Goal: Check status

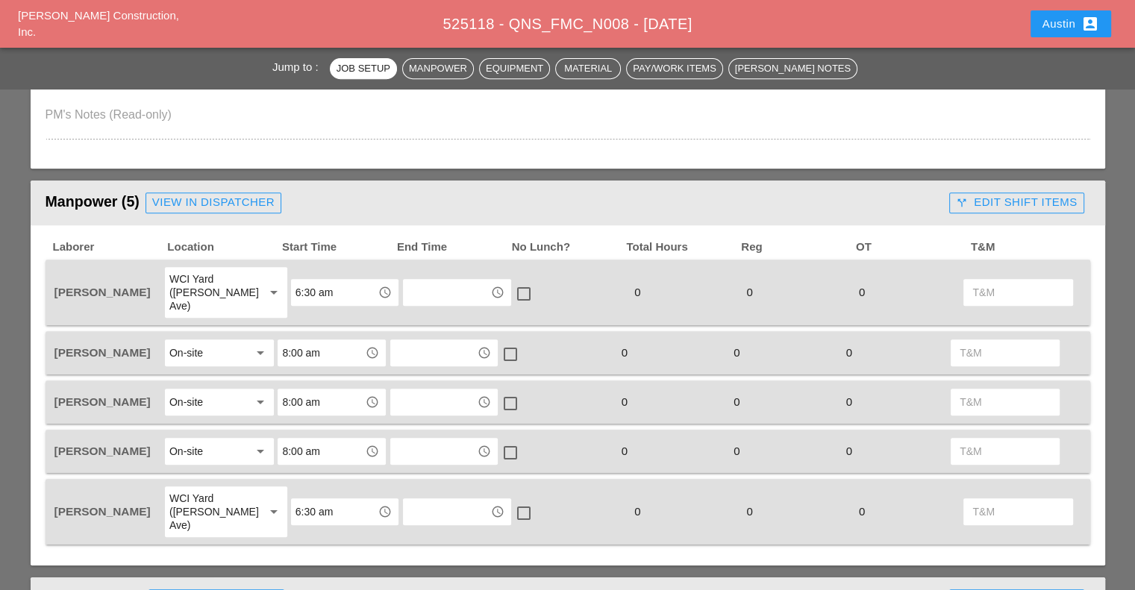
scroll to position [672, 0]
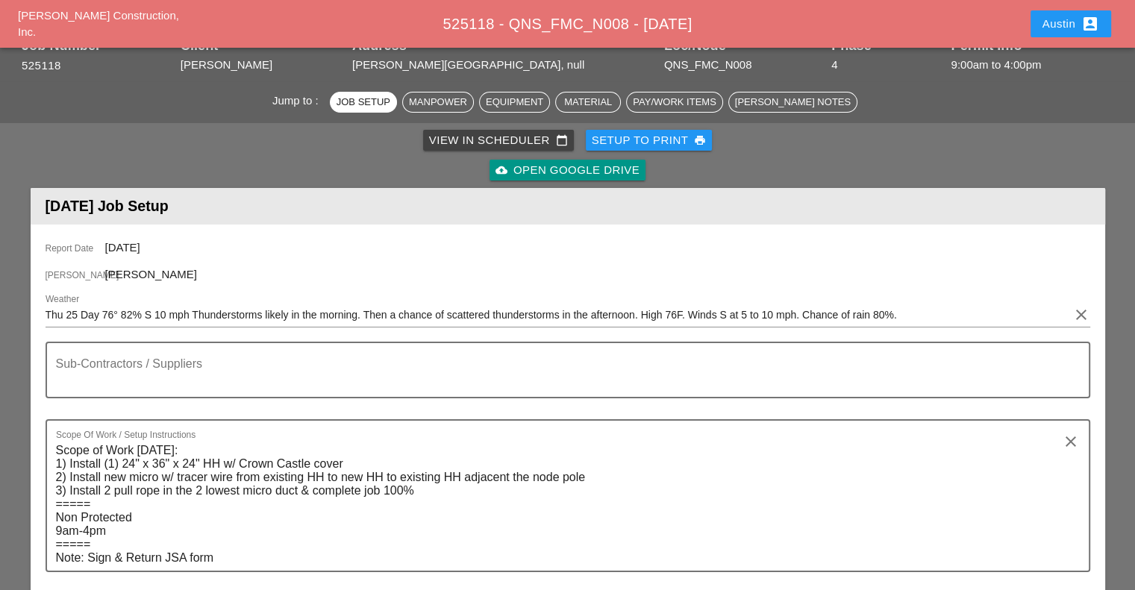
scroll to position [0, 0]
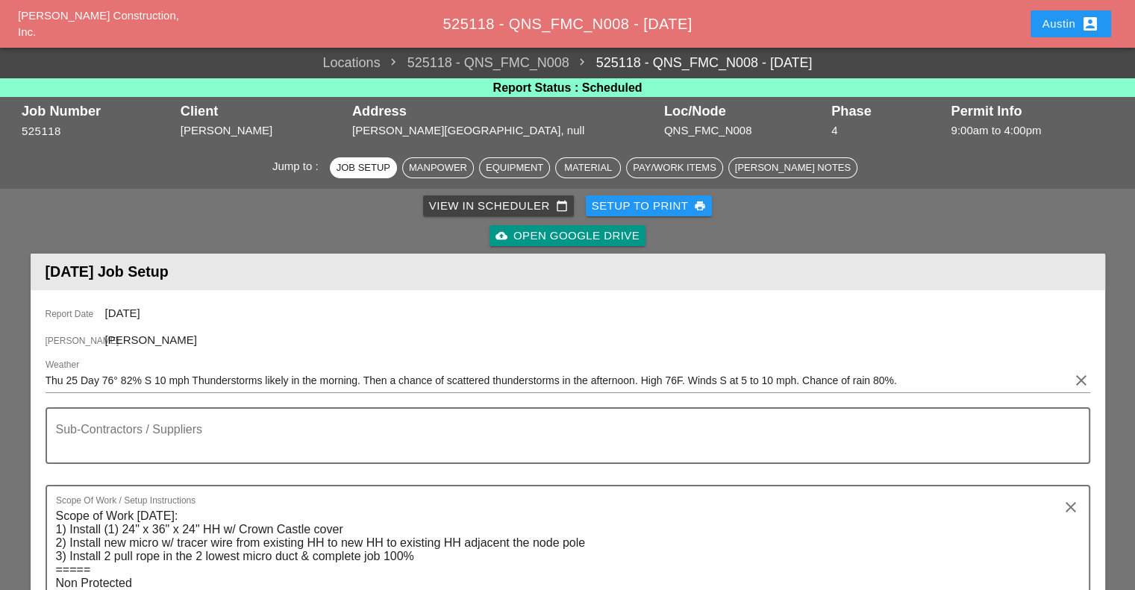
click at [490, 204] on div "View in Scheduler calendar_today" at bounding box center [498, 206] width 139 height 17
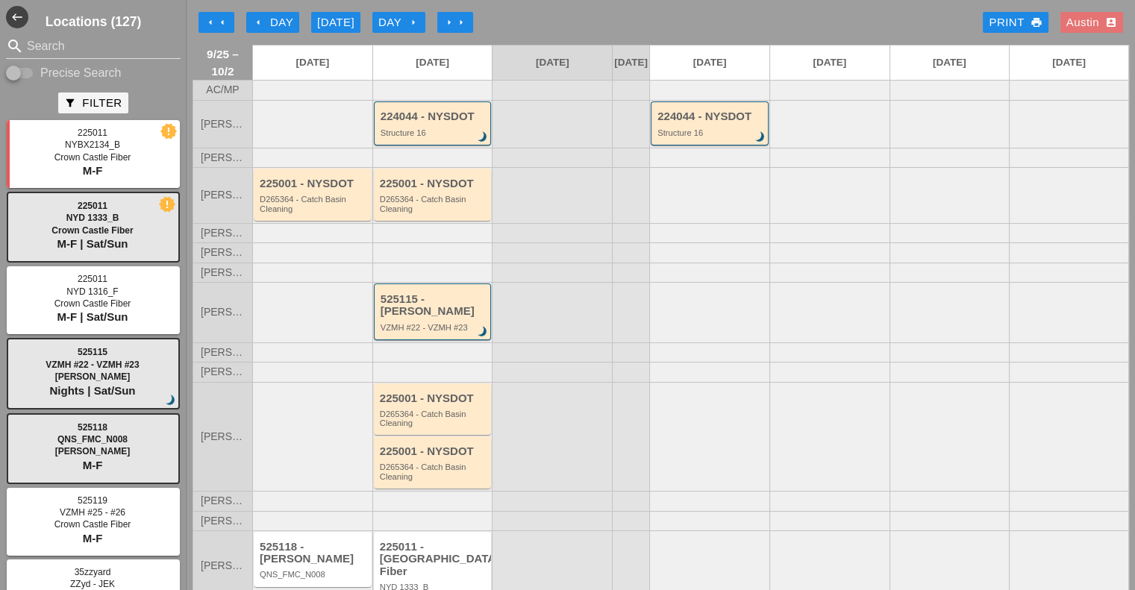
click at [272, 35] on div "arrow_left arrow_left arrow_left Day [DATE] Day arrow_right arrow_right arrow_r…" at bounding box center [661, 22] width 937 height 30
click at [271, 20] on div "arrow_left Day" at bounding box center [272, 22] width 41 height 17
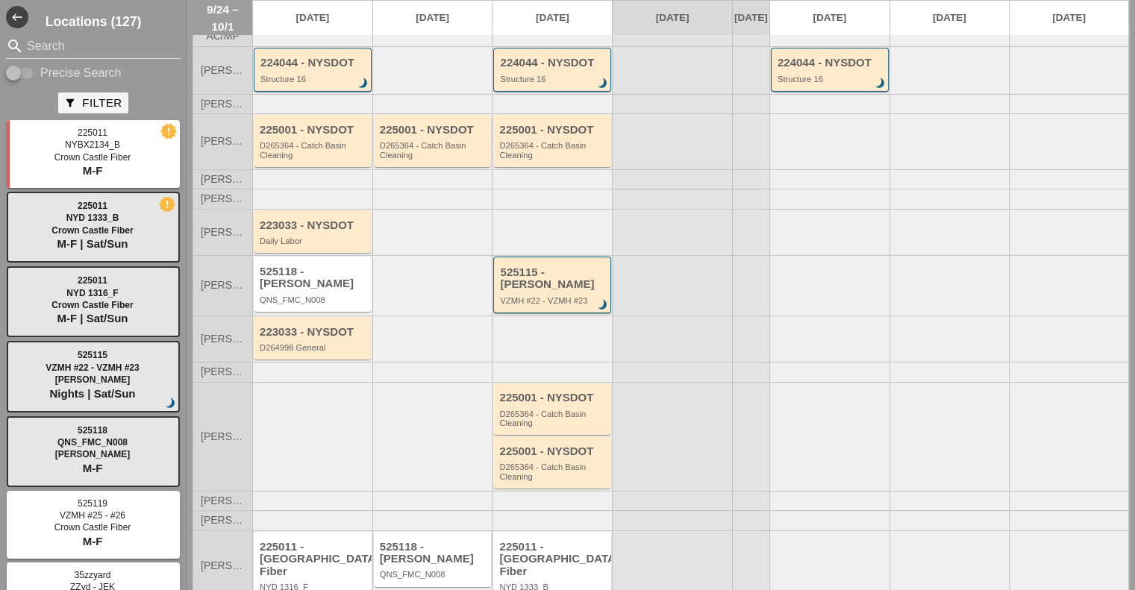
scroll to position [99, 0]
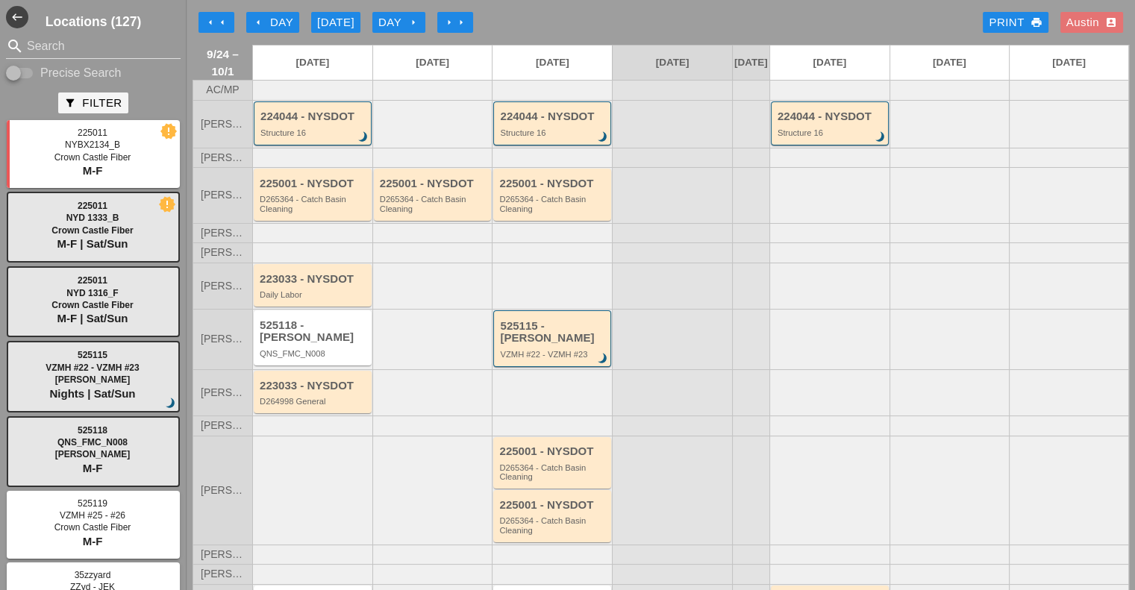
click at [811, 23] on div "arrow_left arrow_left arrow_left Day [DATE] Day arrow_right arrow_right arrow_r…" at bounding box center [661, 22] width 937 height 30
